Goal: Share content: Share content

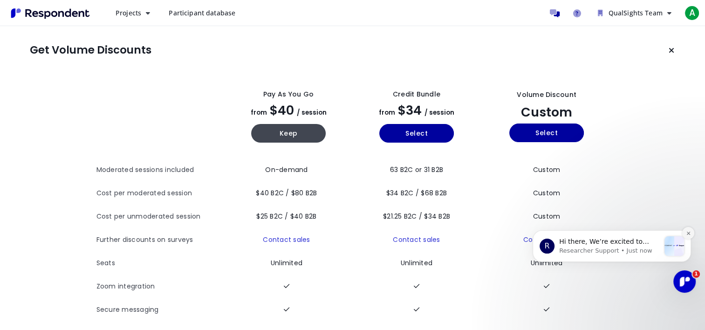
click at [688, 233] on icon "Dismiss notification" at bounding box center [687, 232] width 3 height 3
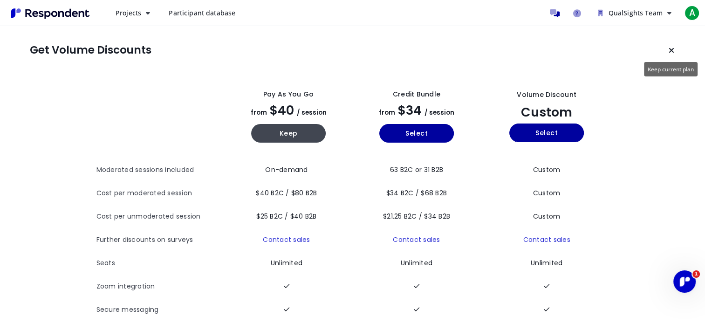
click at [667, 48] on button "Keep current plan" at bounding box center [671, 50] width 19 height 19
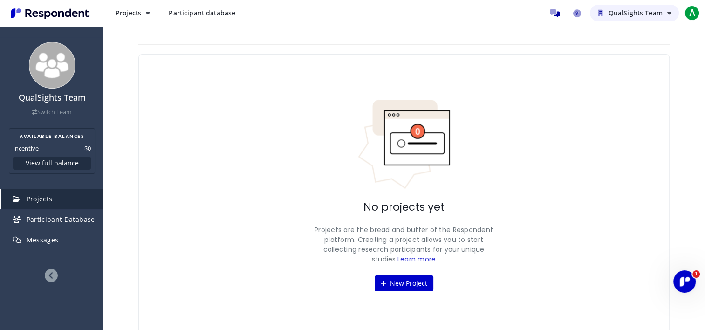
click at [633, 12] on span "QualSights Team" at bounding box center [635, 12] width 54 height 9
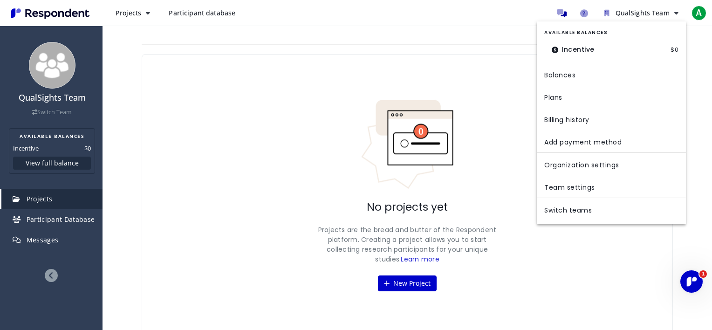
click at [414, 44] on md-backdrop at bounding box center [356, 165] width 712 height 330
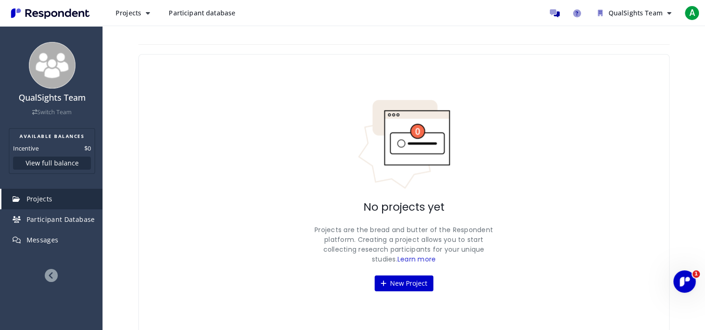
click at [660, 99] on div "No projects yet Projects are the bread and butter of the Respondent platform. C…" at bounding box center [403, 195] width 531 height 282
click at [668, 11] on icon "QualSights Team" at bounding box center [669, 13] width 4 height 7
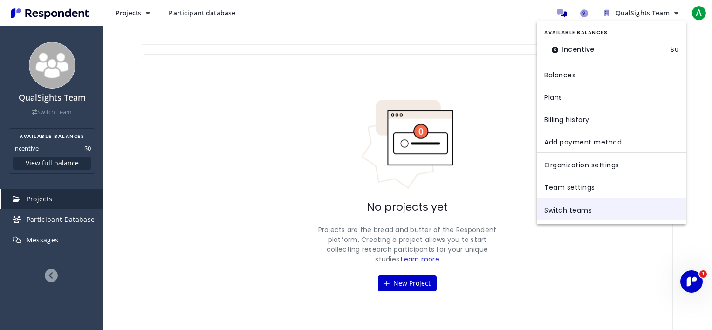
click at [593, 209] on link "Switch teams" at bounding box center [611, 209] width 149 height 22
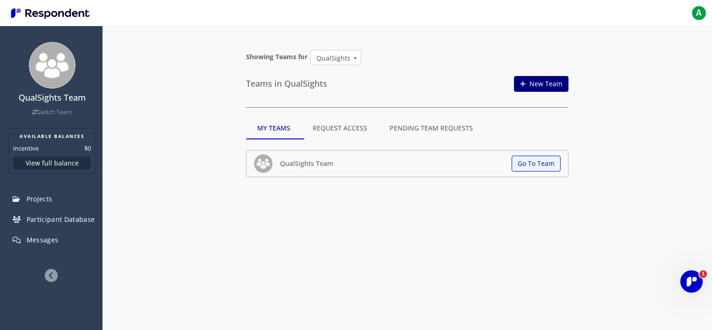
click at [531, 80] on link "New Team" at bounding box center [541, 84] width 55 height 16
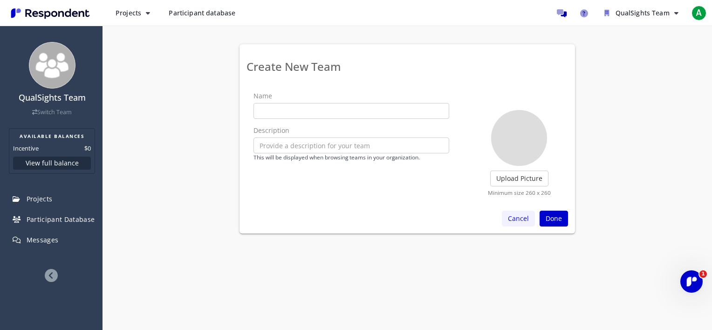
click at [518, 217] on button "Cancel" at bounding box center [518, 219] width 33 height 16
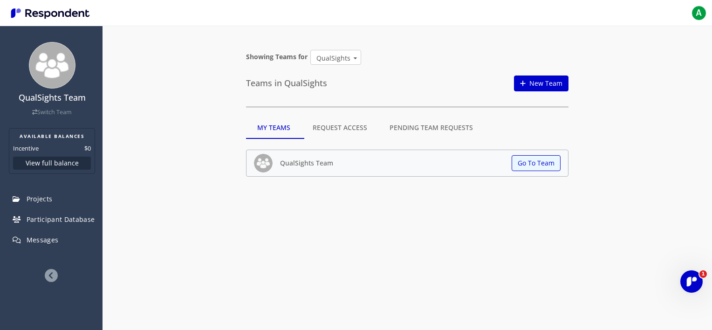
click at [349, 60] on md-select-value "QualSights" at bounding box center [335, 57] width 51 height 15
click at [328, 85] on md-option "QualSights" at bounding box center [335, 79] width 64 height 22
click at [545, 161] on button "Go To Team" at bounding box center [535, 164] width 49 height 16
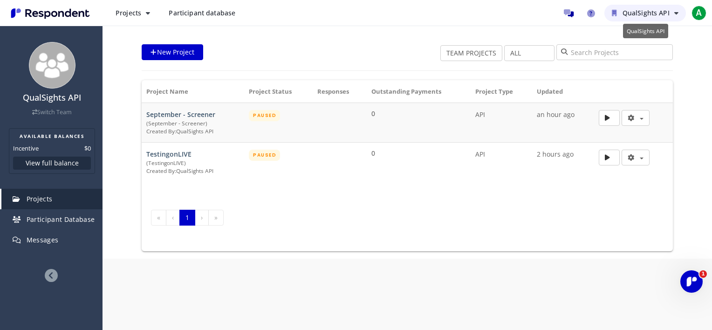
click at [669, 12] on span "QualSights API" at bounding box center [645, 12] width 47 height 9
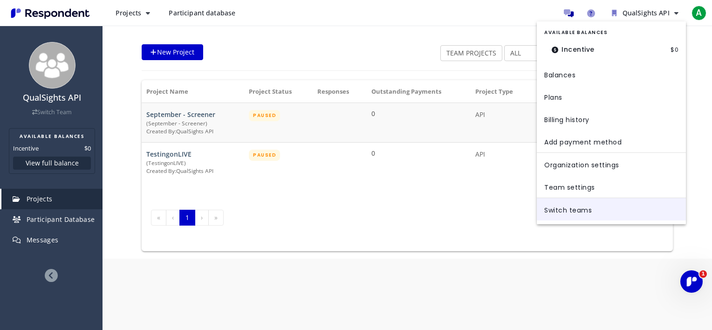
click at [559, 209] on link "Switch teams" at bounding box center [611, 209] width 149 height 22
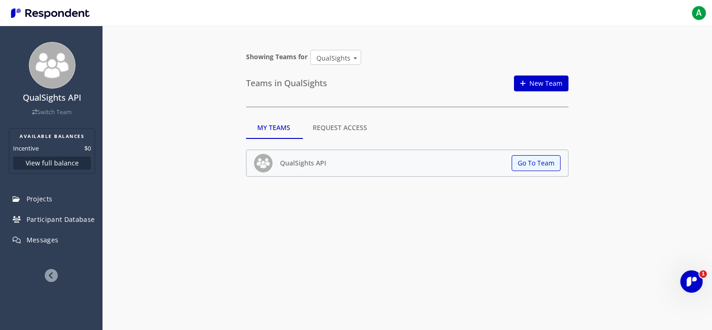
click at [341, 60] on div "QualSights" at bounding box center [333, 58] width 34 height 9
type md-option "[object Object]"
click at [539, 168] on md-backdrop at bounding box center [356, 165] width 712 height 330
click at [523, 156] on button "Go To Team" at bounding box center [535, 164] width 49 height 16
click at [523, 165] on button "Go To Team" at bounding box center [535, 164] width 49 height 16
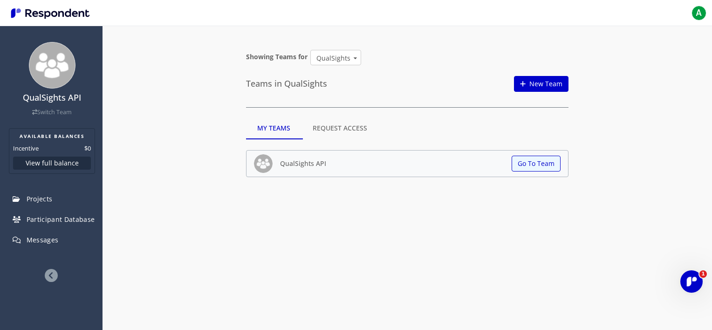
click at [418, 224] on div "QualSights API Switch Team AVAILABLE BALANCES Incentive $0 View full balance Pr…" at bounding box center [356, 165] width 712 height 330
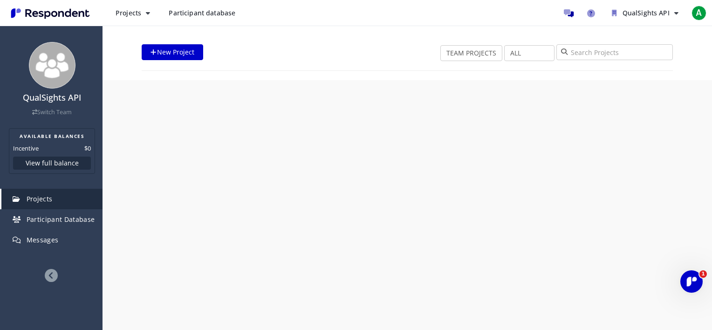
click at [334, 55] on div "New Project TEAM PROJECTS MY PROJECTS ALL DRAFT RECRUITING PAUSED RECRUITED CLO…" at bounding box center [407, 52] width 531 height 17
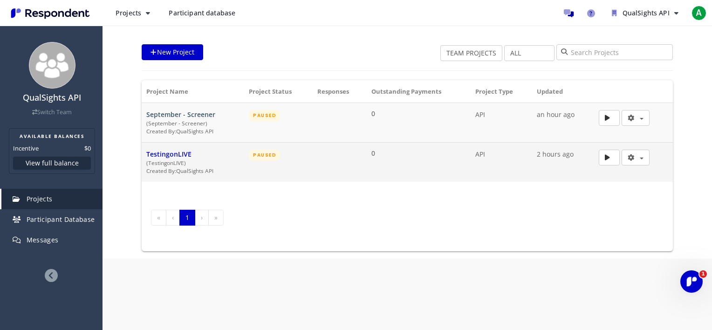
click at [174, 155] on span "TestingonLIVE" at bounding box center [168, 154] width 45 height 9
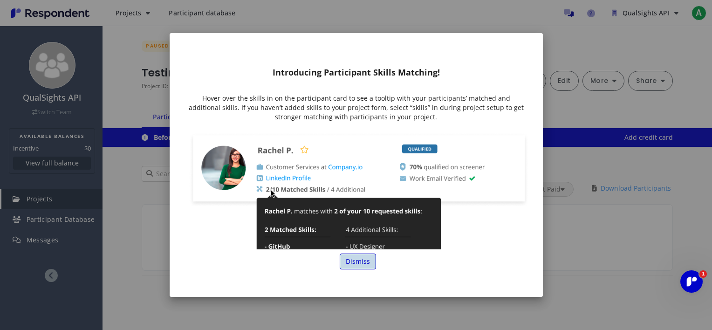
click at [358, 262] on link "Dismiss" at bounding box center [358, 261] width 36 height 16
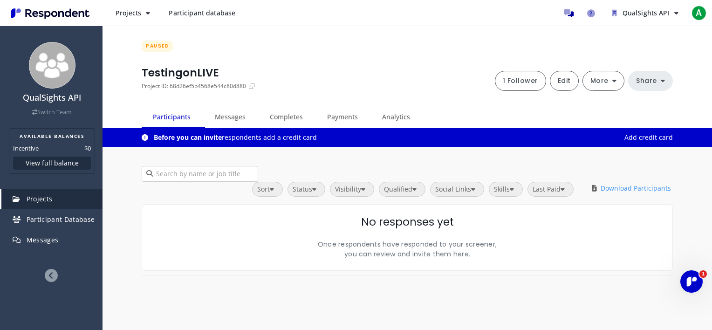
click at [650, 84] on button "Share" at bounding box center [650, 81] width 45 height 20
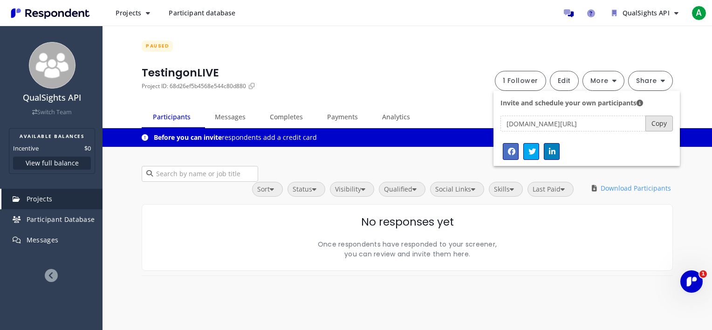
click at [661, 124] on button "Copy" at bounding box center [658, 124] width 27 height 16
